Goal: Register for event/course

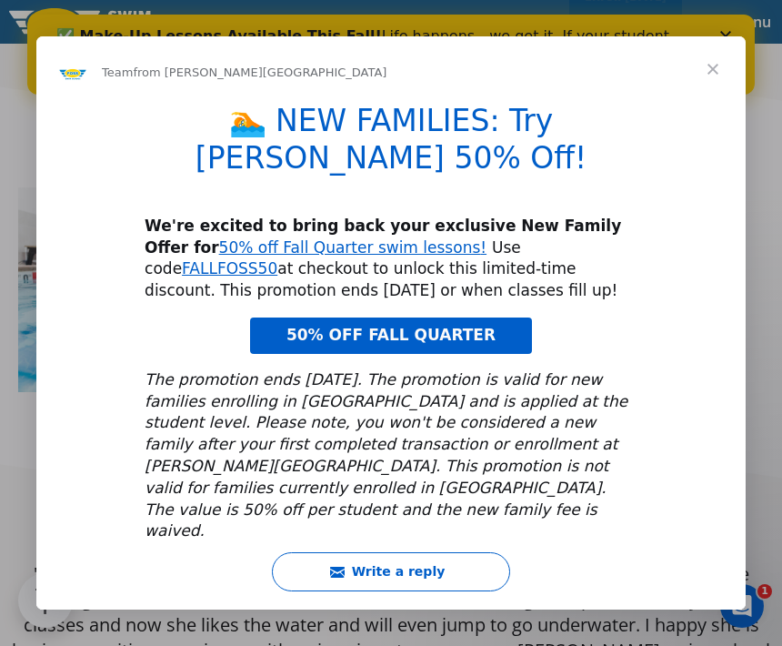
scroll to position [902, 0]
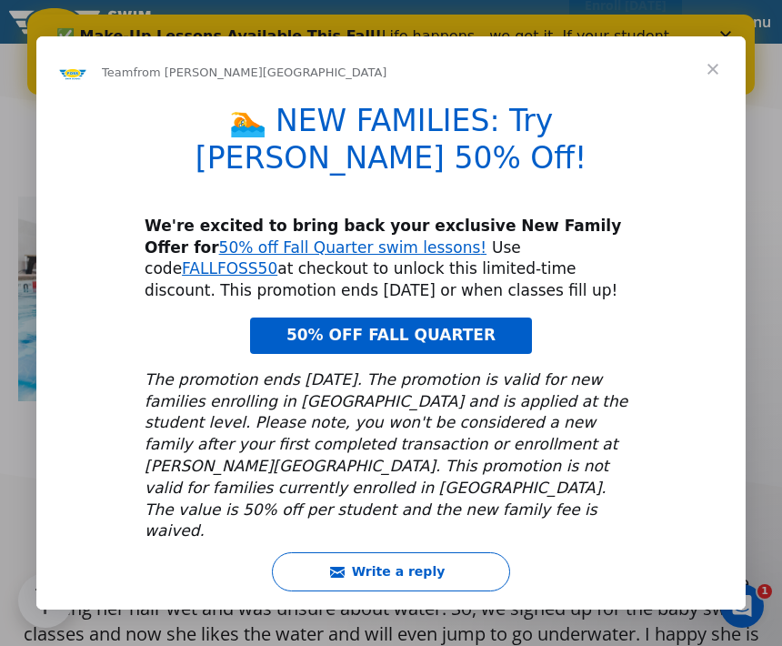
click at [733, 102] on span "Close" at bounding box center [713, 69] width 66 height 66
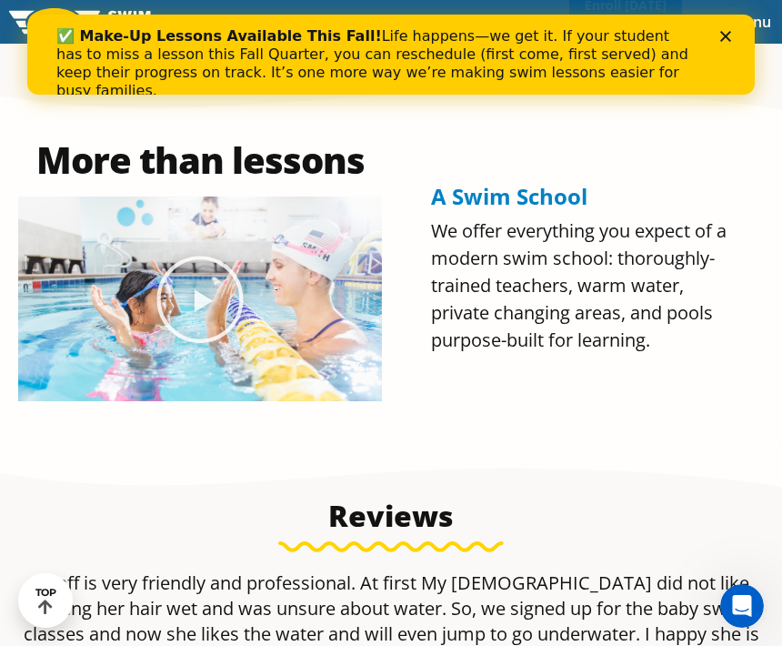
click at [735, 33] on div "Close" at bounding box center [730, 36] width 18 height 11
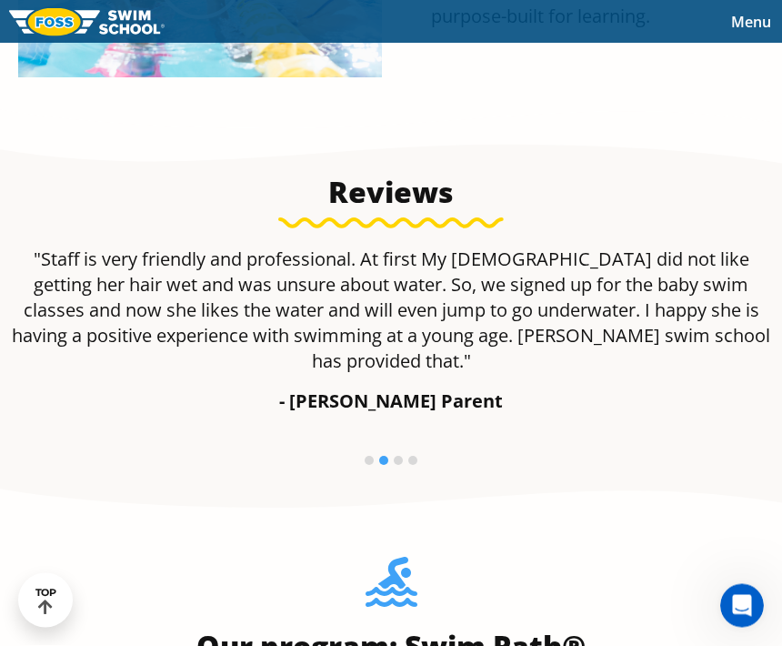
scroll to position [1226, 0]
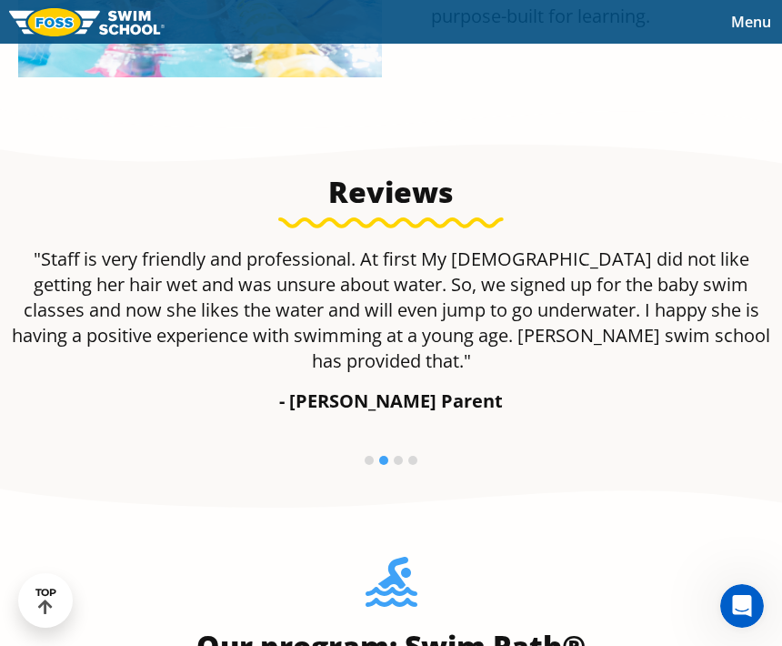
click at [610, 374] on p ""Staff is very friendly and professional. At first My [DEMOGRAPHIC_DATA] did no…" at bounding box center [391, 310] width 764 height 127
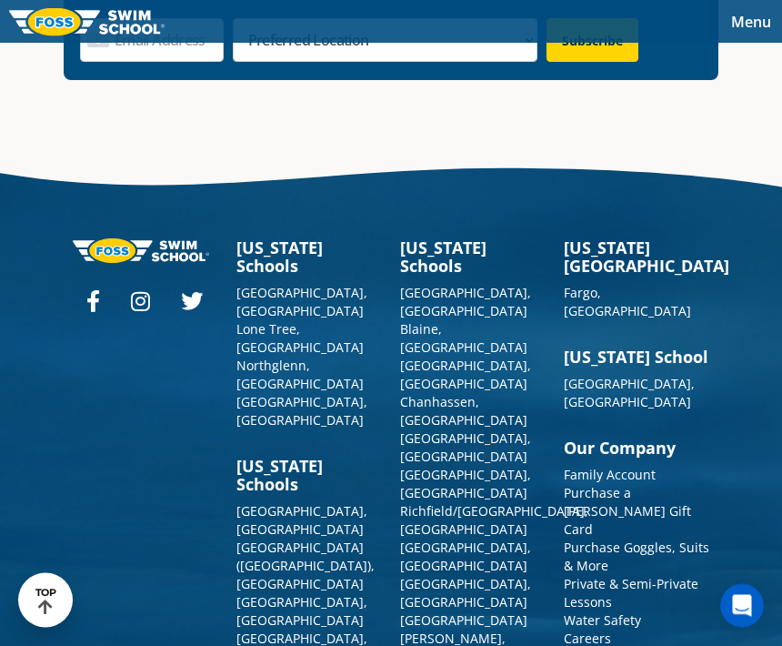
scroll to position [6324, 0]
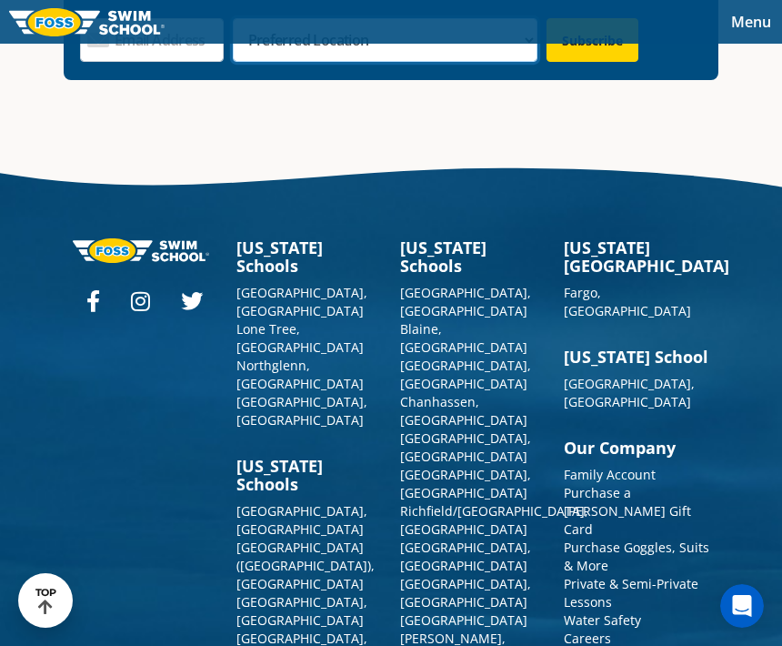
click at [399, 61] on select "Preferred Location Ankeny, IA Ballwin, MO Blaine, MN Burnsville, MN Ballwin, MO…" at bounding box center [386, 40] width 306 height 44
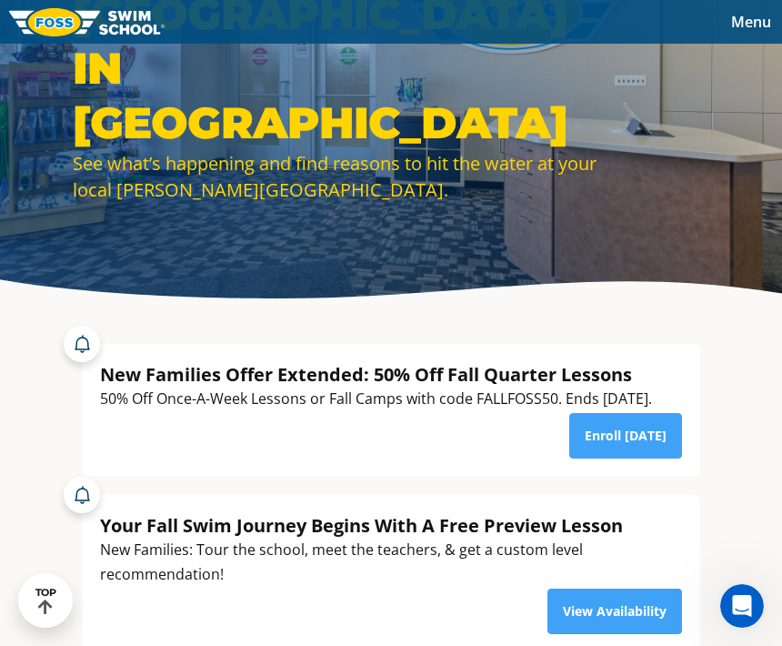
scroll to position [0, 0]
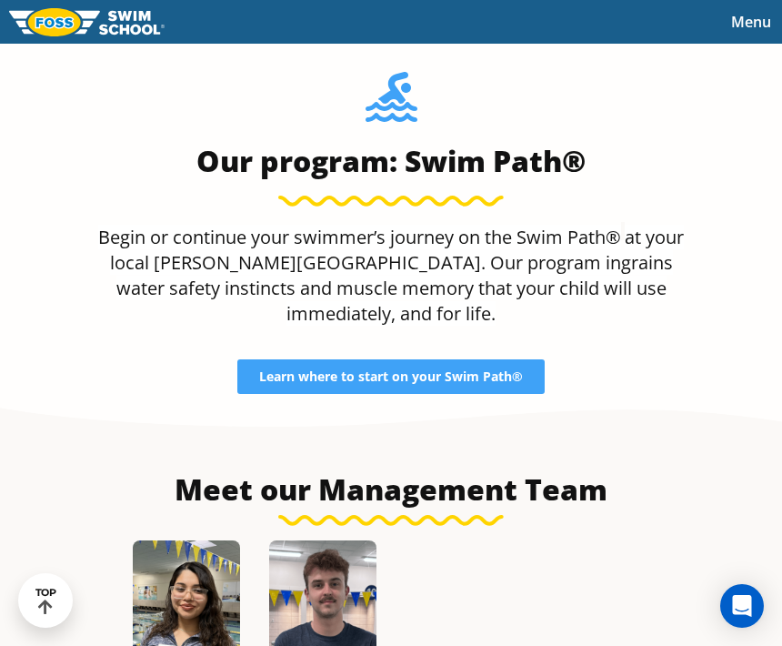
scroll to position [1718, 0]
